Goal: Task Accomplishment & Management: Manage account settings

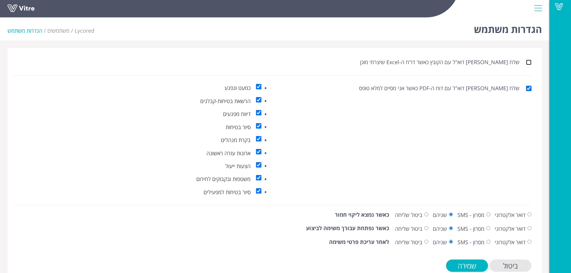
click at [527, 63] on input "שלח [PERSON_NAME] דוא"ל עם הקובץ כאשר דו"ח ה-Excel שיצרתי מוכן" at bounding box center [528, 62] width 5 height 5
checkbox input "true"
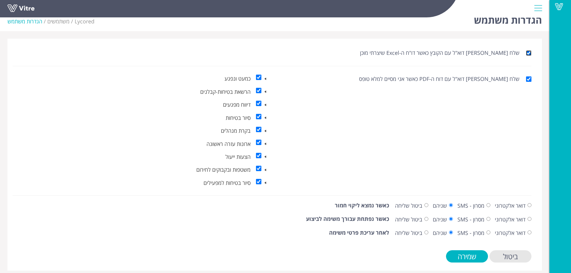
scroll to position [14, 0]
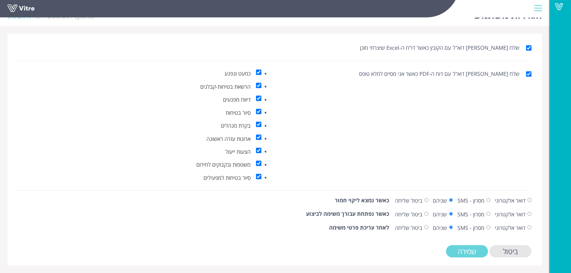
click at [463, 254] on input "שמירה" at bounding box center [467, 251] width 42 height 12
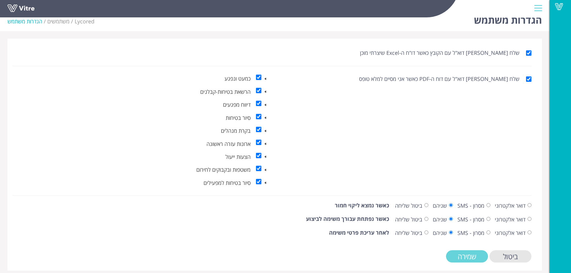
scroll to position [14, 0]
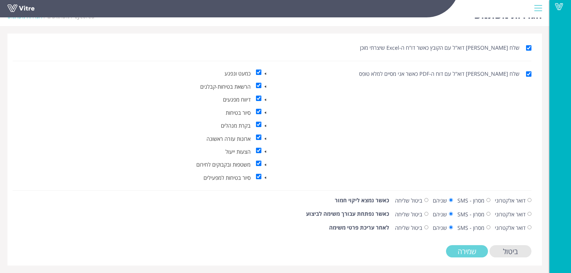
click at [466, 250] on input "שמירה" at bounding box center [467, 251] width 42 height 12
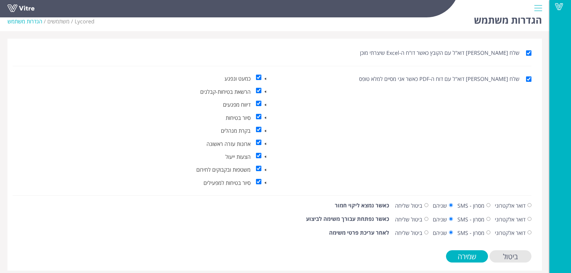
scroll to position [14, 0]
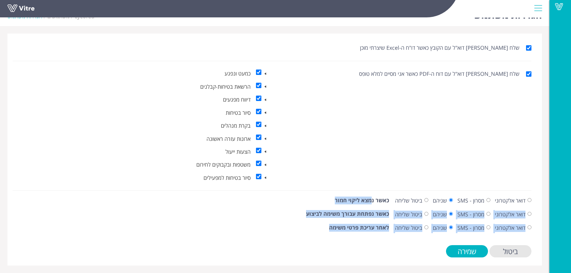
drag, startPoint x: 373, startPoint y: 200, endPoint x: 357, endPoint y: 239, distance: 41.9
click at [357, 239] on form "שלח [PERSON_NAME] דוא"ל עם הקובץ כאשר דו"ח ה-Excel שיצרתי מוכן שלח [PERSON_NAME…" at bounding box center [272, 149] width 519 height 216
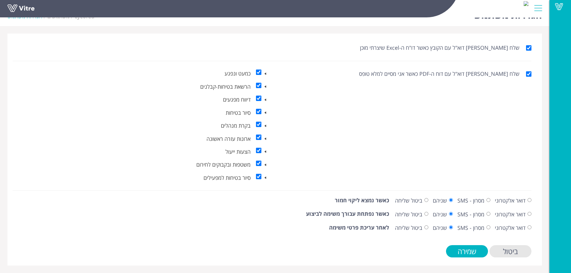
click at [347, 234] on form "שלח [PERSON_NAME] דוא"ל עם הקובץ כאשר דו"ח ה-Excel שיצרתי מוכן שלח [PERSON_NAME…" at bounding box center [272, 149] width 519 height 216
click at [463, 255] on input "שמירה" at bounding box center [467, 251] width 42 height 12
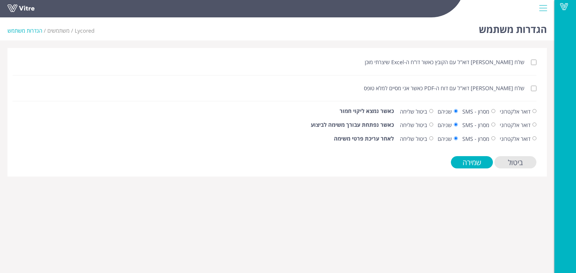
click at [383, 184] on html "Vitre הגדרות משתמש Lycored משתמשים הגדרות משתמש שלח לי דוא"ל עם הקובץ כאשר דו"ח…" at bounding box center [288, 92] width 576 height 184
